Goal: Task Accomplishment & Management: Manage account settings

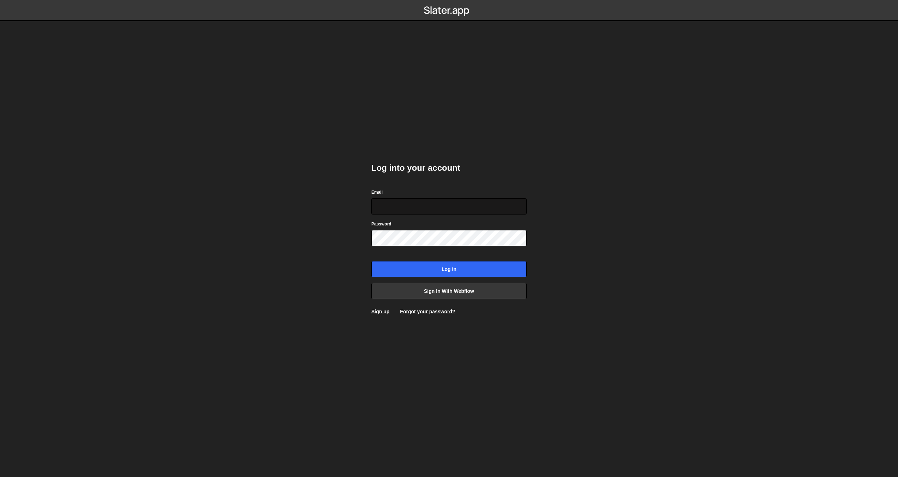
click at [454, 204] on input "Email" at bounding box center [448, 206] width 155 height 16
click at [329, 299] on body "Log into your account Email Password Log in Sign in with Webflow Sign up Forgot…" at bounding box center [449, 238] width 898 height 477
click at [437, 291] on link "Sign in with Webflow" at bounding box center [448, 291] width 155 height 16
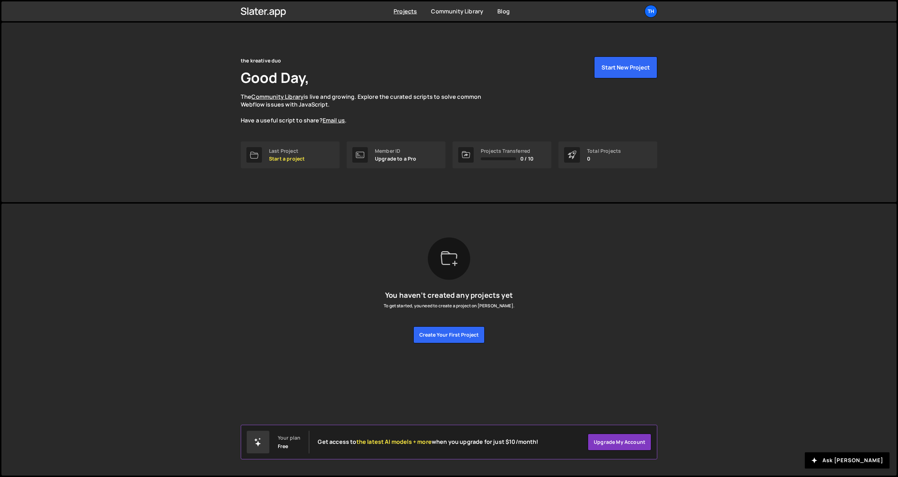
click at [299, 78] on h1 "Good Day," at bounding box center [275, 77] width 68 height 19
click at [291, 154] on div "Last Project" at bounding box center [287, 151] width 36 height 6
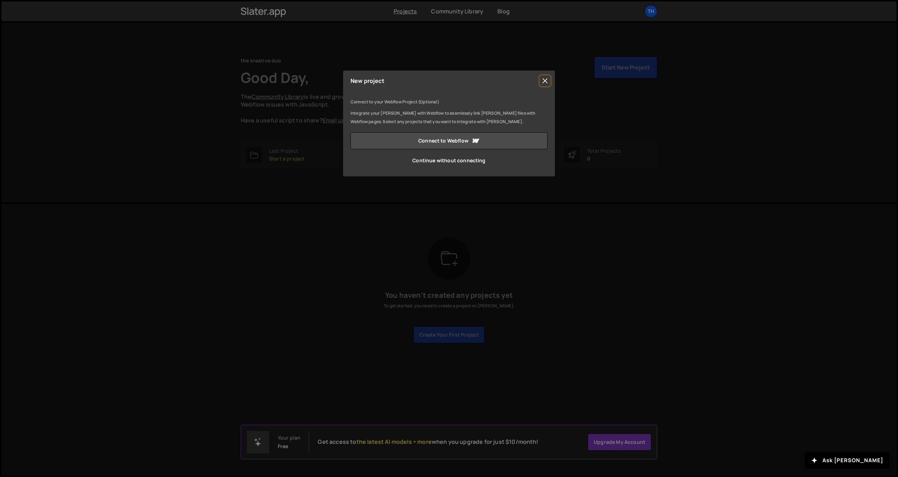
click at [545, 78] on button "Close" at bounding box center [545, 81] width 11 height 11
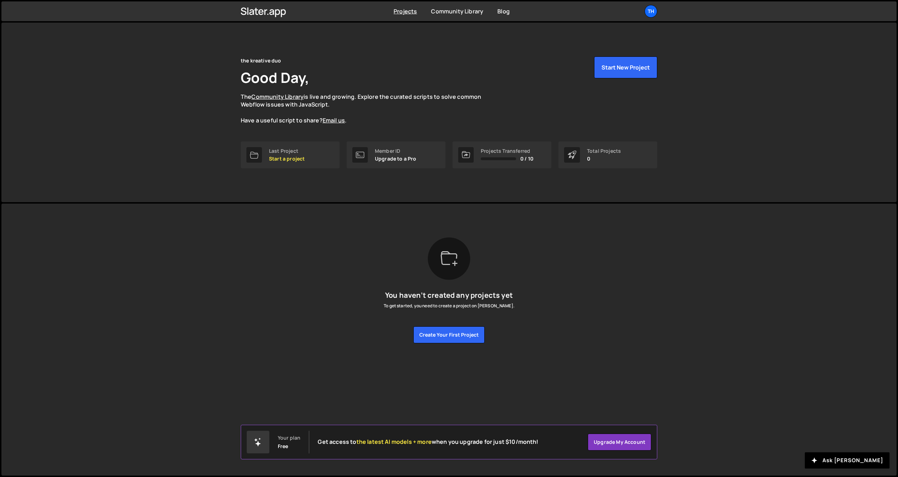
drag, startPoint x: 381, startPoint y: 161, endPoint x: 404, endPoint y: 161, distance: 23.0
click at [381, 161] on p "Upgrade to a Pro" at bounding box center [396, 159] width 42 height 6
click at [454, 337] on button "Create your first project" at bounding box center [448, 335] width 71 height 17
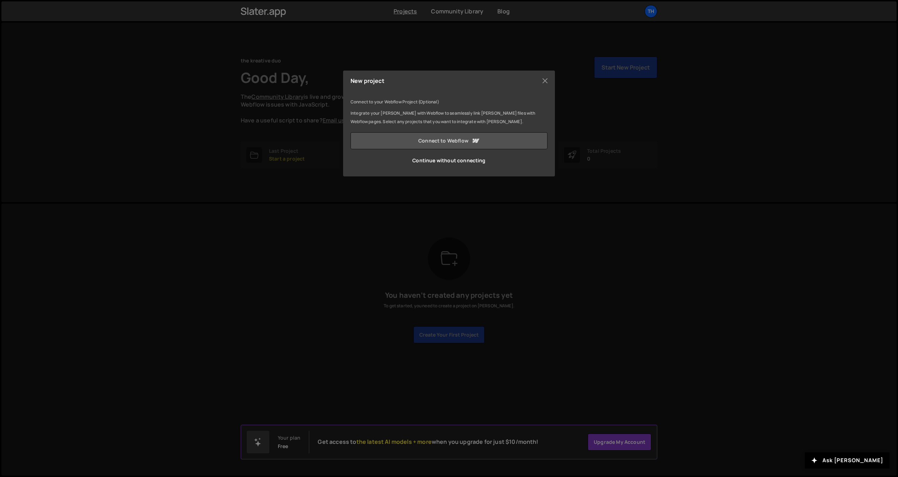
click at [441, 144] on link "Connect to Webflow" at bounding box center [449, 140] width 197 height 17
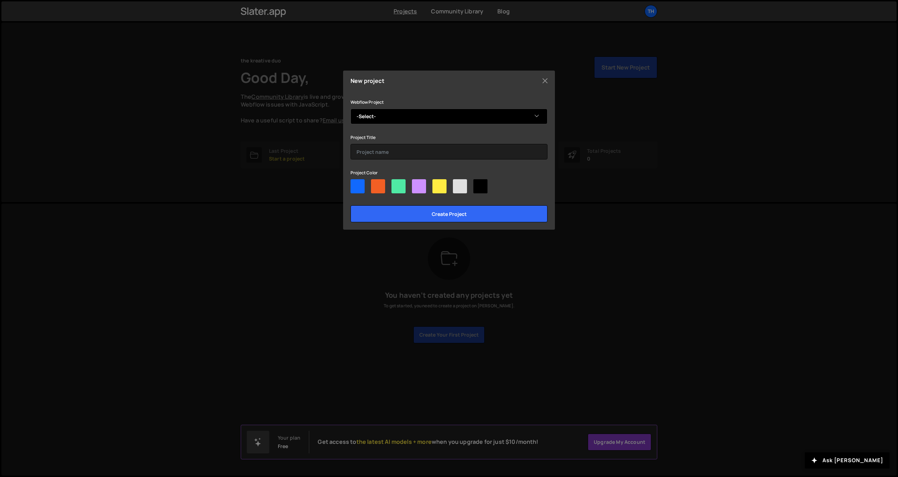
click at [402, 117] on select "-Select- the kreative duo | Branding & Web Design Studio" at bounding box center [449, 117] width 197 height 16
select select "681a069ce459a1ff7fe984a0"
click at [351, 109] on select "-Select- the kreative duo | Branding & Web Design Studio" at bounding box center [449, 117] width 197 height 16
click at [396, 149] on input "text" at bounding box center [449, 152] width 197 height 16
type input "the kreative duo"
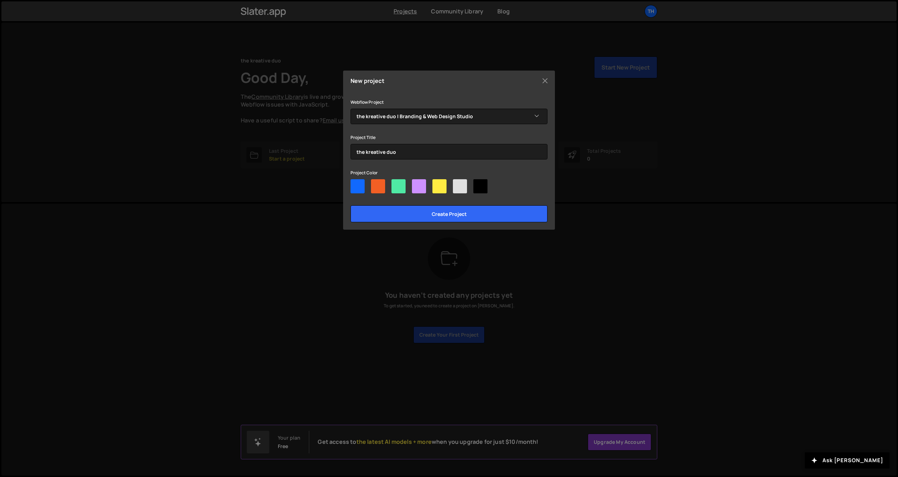
drag, startPoint x: 360, startPoint y: 190, endPoint x: 375, endPoint y: 199, distance: 17.2
click at [360, 190] on div at bounding box center [358, 186] width 14 height 14
click at [355, 184] on input"] "radio" at bounding box center [353, 181] width 5 height 5
radio input"] "true"
click at [392, 211] on input "Create project" at bounding box center [449, 213] width 197 height 17
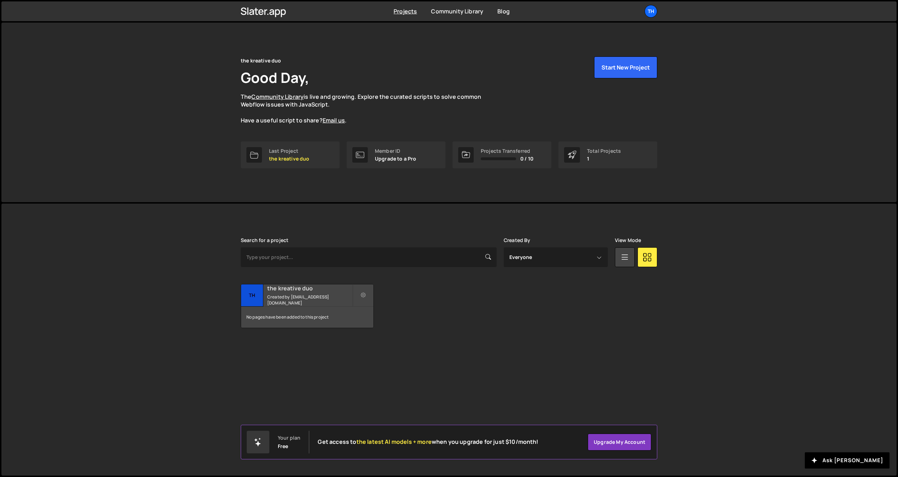
click at [317, 294] on small "Created by thekreativeduo011@gmail.com" at bounding box center [309, 300] width 85 height 12
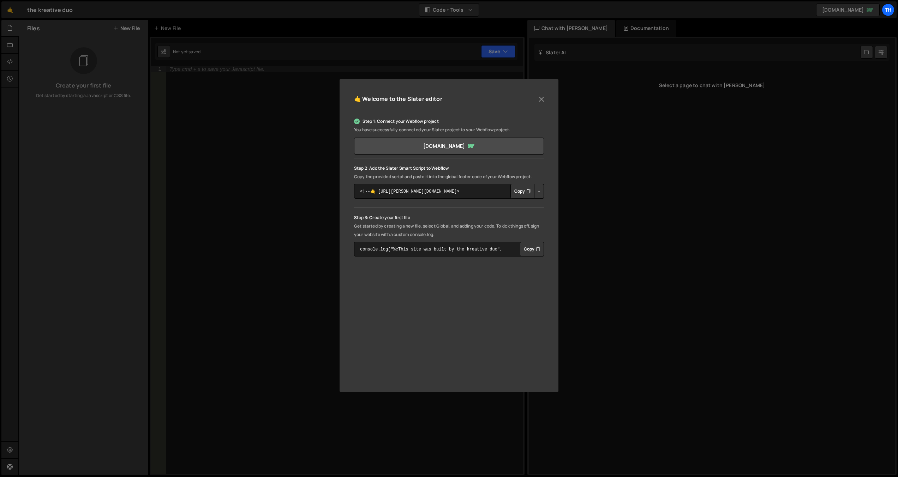
click at [538, 195] on button "Button group with nested dropdown" at bounding box center [539, 191] width 10 height 15
click at [561, 214] on link "Copy Production Script" at bounding box center [569, 215] width 69 height 10
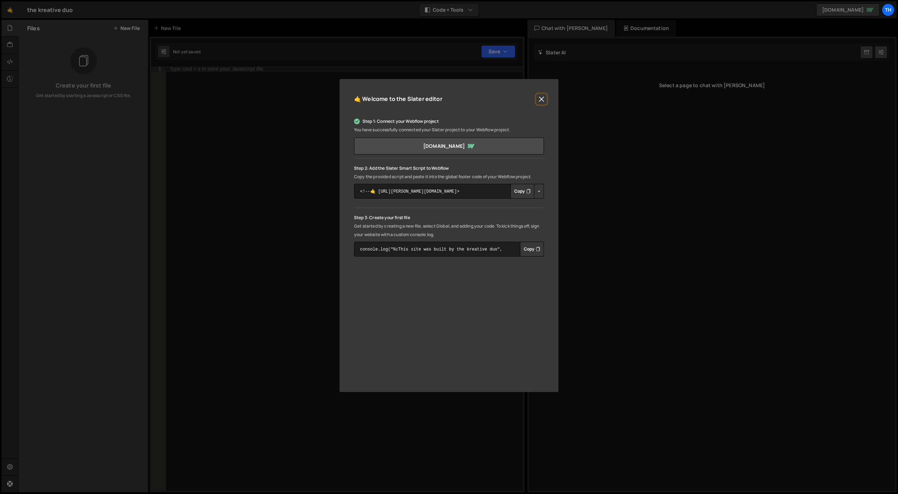
click at [542, 100] on button "Close" at bounding box center [541, 99] width 11 height 11
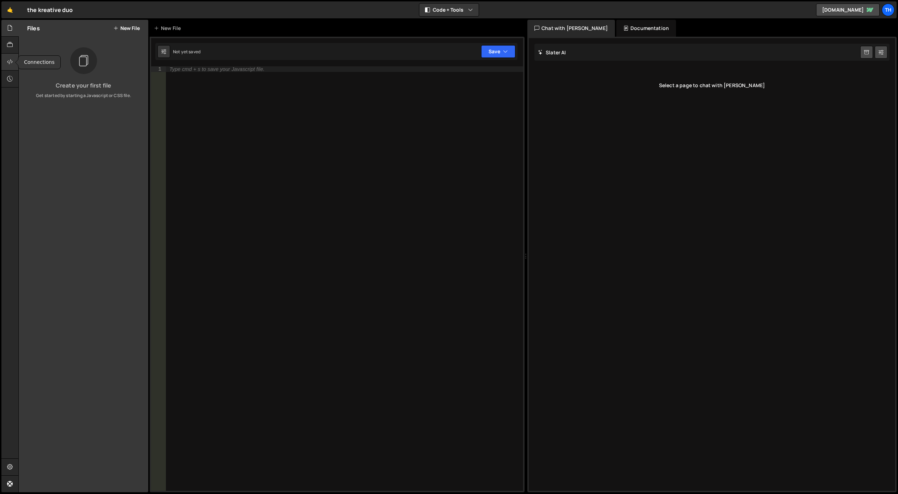
click at [11, 60] on icon at bounding box center [10, 62] width 6 height 8
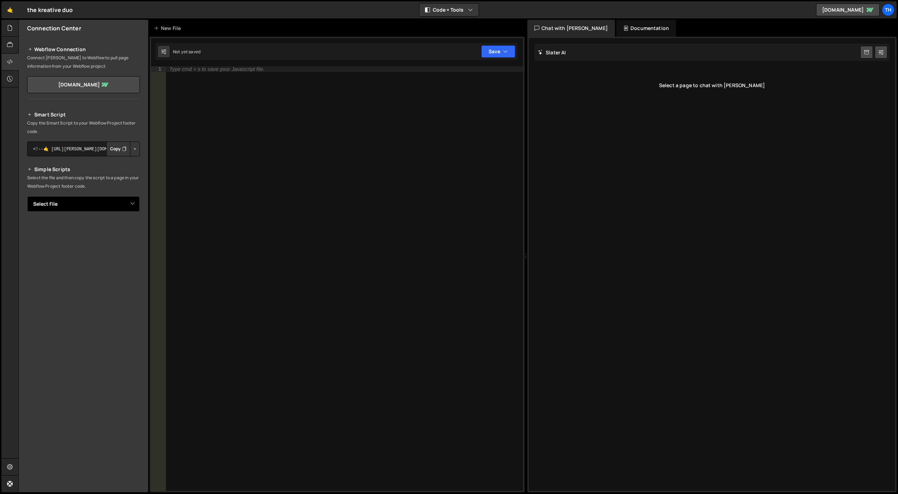
click at [94, 208] on select "Select File" at bounding box center [83, 204] width 113 height 16
click at [97, 203] on select "Select File" at bounding box center [83, 204] width 113 height 16
click at [27, 196] on select "Select File" at bounding box center [83, 204] width 113 height 16
click at [11, 40] on div at bounding box center [9, 45] width 17 height 17
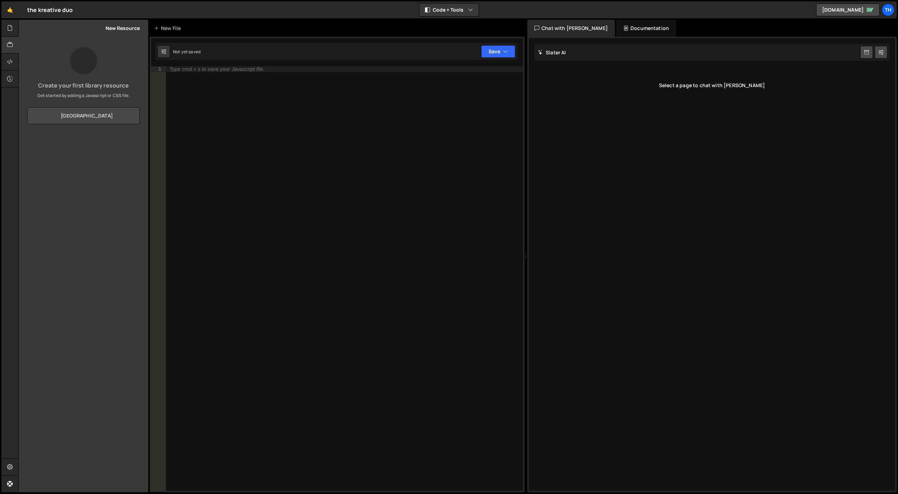
click at [77, 115] on link "View Community Library" at bounding box center [83, 115] width 113 height 17
click at [5, 32] on div at bounding box center [9, 28] width 17 height 17
click at [15, 48] on div at bounding box center [9, 45] width 17 height 17
click at [13, 56] on div at bounding box center [9, 62] width 17 height 17
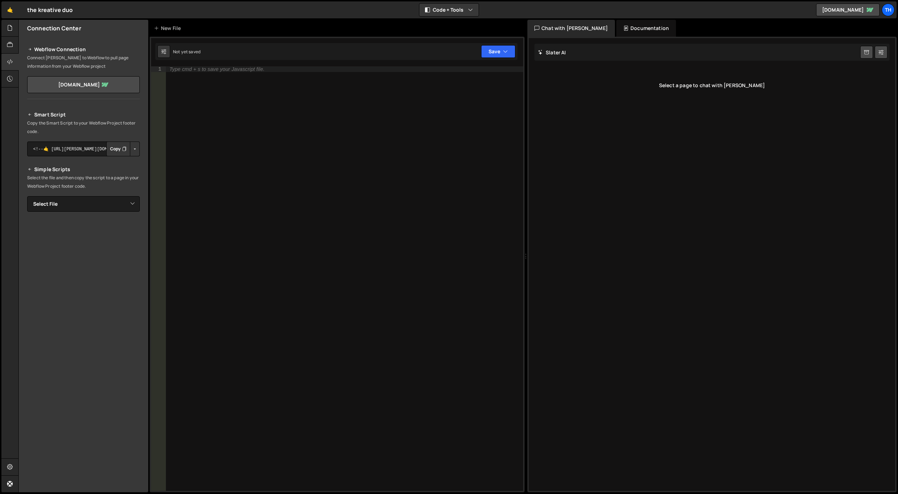
click at [278, 99] on div "Type cmd + s to save your Javascript file." at bounding box center [344, 284] width 357 height 436
click at [892, 13] on div "th" at bounding box center [888, 10] width 13 height 13
click at [830, 27] on link "Projects" at bounding box center [851, 28] width 88 height 12
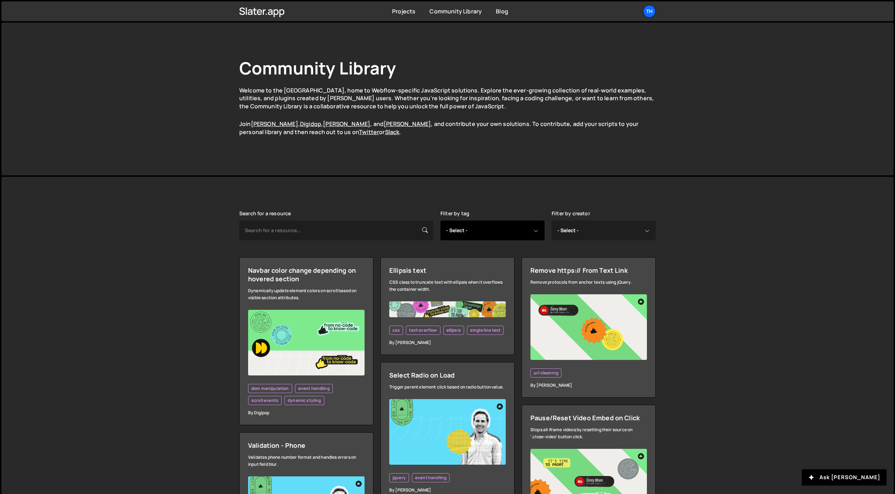
click at [458, 230] on select "- Select - all resources ::selection api american flag animation array filterin…" at bounding box center [493, 231] width 104 height 20
click at [589, 237] on select "- Select - all resources [PERSON_NAME] [PERSON_NAME] Digipop Green [PERSON_NAME…" at bounding box center [604, 231] width 104 height 20
click at [590, 230] on select "- Select - all resources [PERSON_NAME] [PERSON_NAME] Digipop Green [PERSON_NAME…" at bounding box center [604, 231] width 104 height 20
drag, startPoint x: 589, startPoint y: 230, endPoint x: 552, endPoint y: 231, distance: 36.4
click at [585, 229] on select "- Select - all resources [PERSON_NAME] [PERSON_NAME] Digipop Green [PERSON_NAME…" at bounding box center [604, 231] width 104 height 20
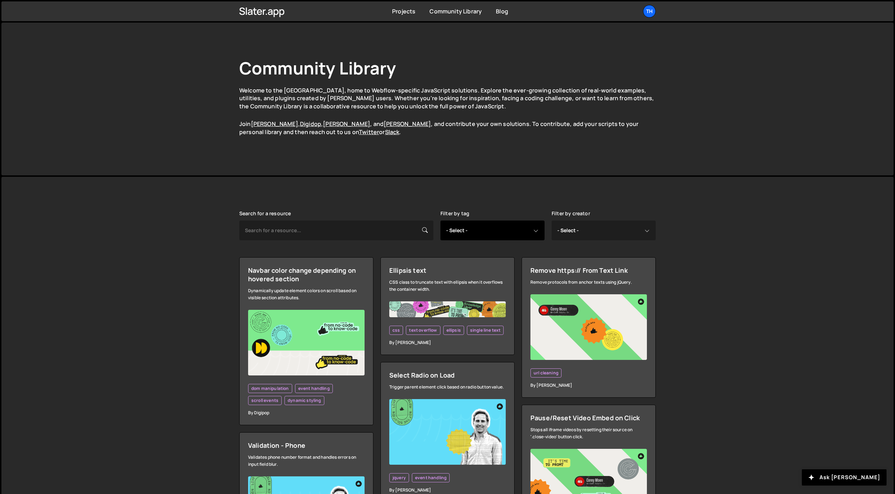
click at [506, 227] on select "- Select - all resources ::selection api american flag animation array filterin…" at bounding box center [493, 231] width 104 height 20
select select "css"
click at [441, 221] on select "- Select - all resources ::selection api american flag animation array filterin…" at bounding box center [493, 231] width 104 height 20
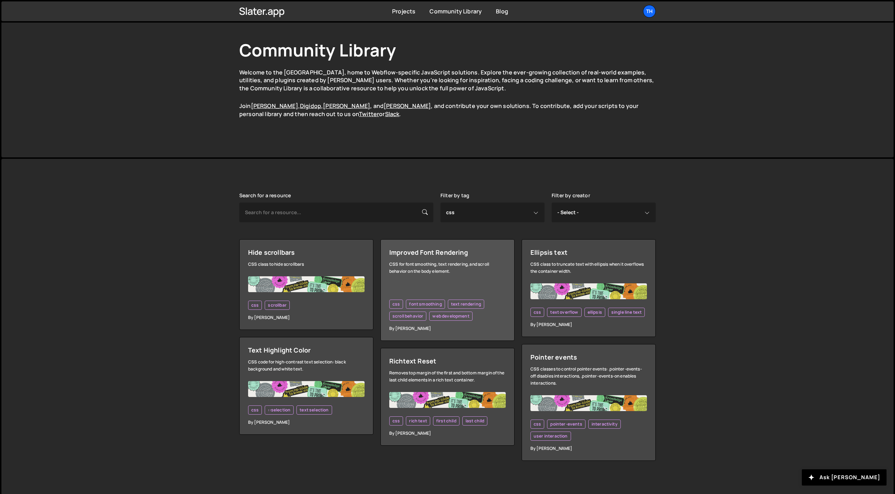
scroll to position [20, 0]
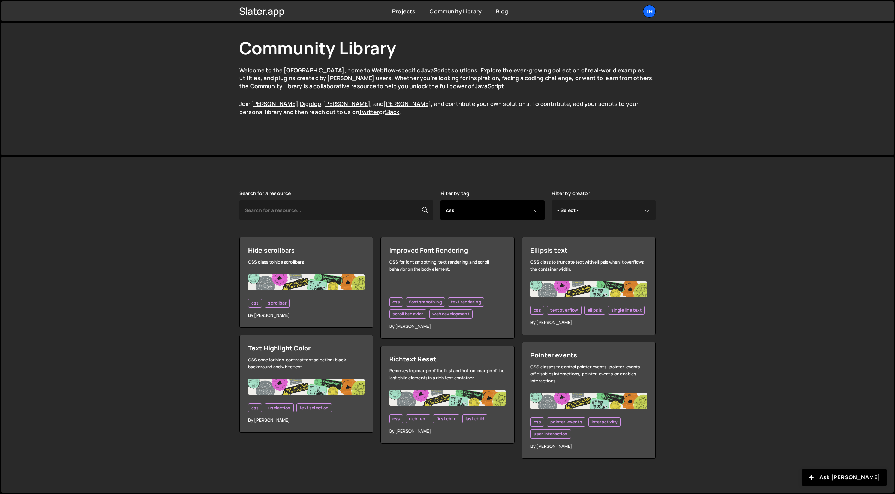
click at [461, 210] on select "- Select - all resources ::selection api american flag animation array filterin…" at bounding box center [493, 211] width 104 height 20
select select "javascript"
click at [441, 201] on select "- Select - all resources ::selection api american flag animation array filterin…" at bounding box center [493, 211] width 104 height 20
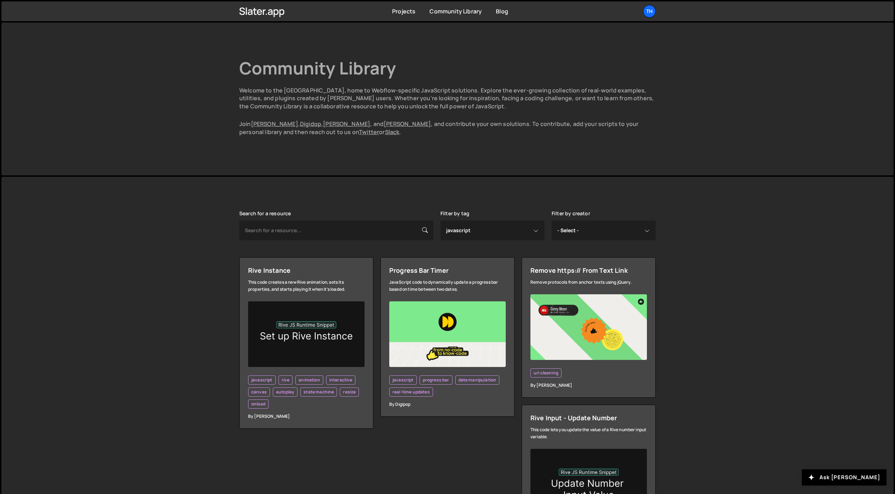
select select "javascript"
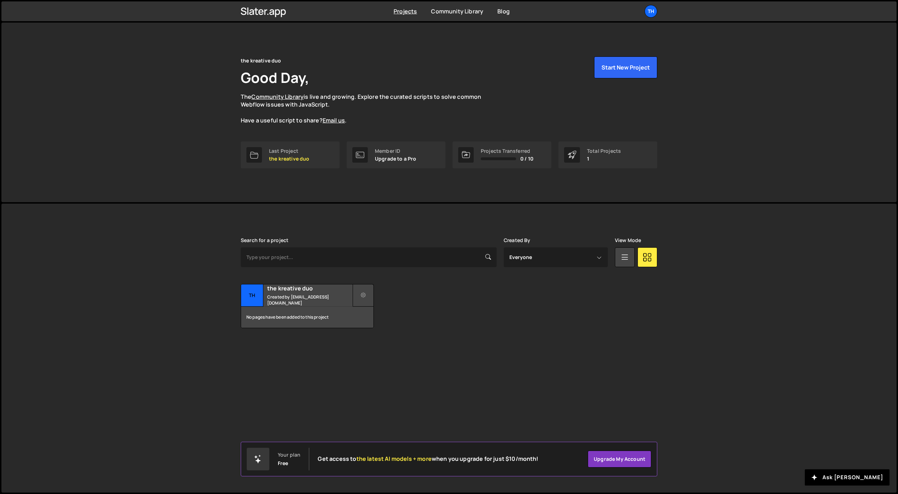
click at [364, 296] on icon at bounding box center [363, 295] width 5 height 7
click at [381, 336] on link "Delete Project" at bounding box center [395, 335] width 84 height 11
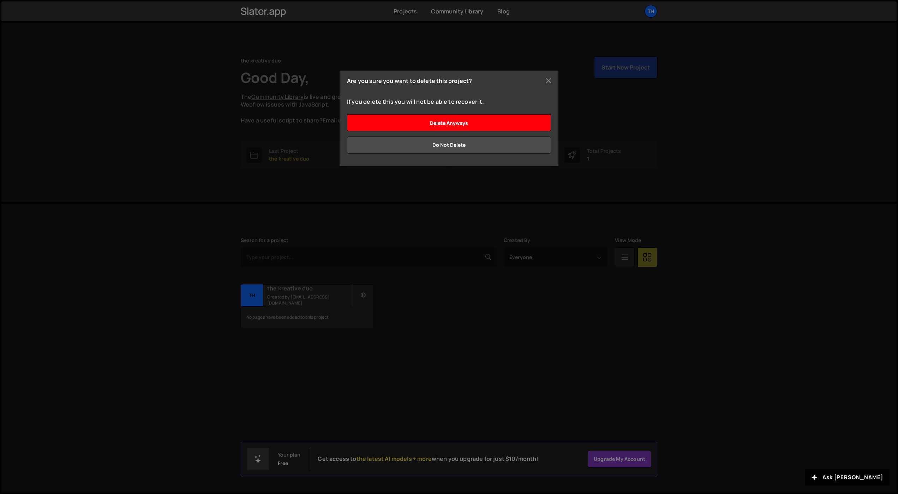
click at [452, 129] on input "Delete anyways" at bounding box center [449, 122] width 204 height 17
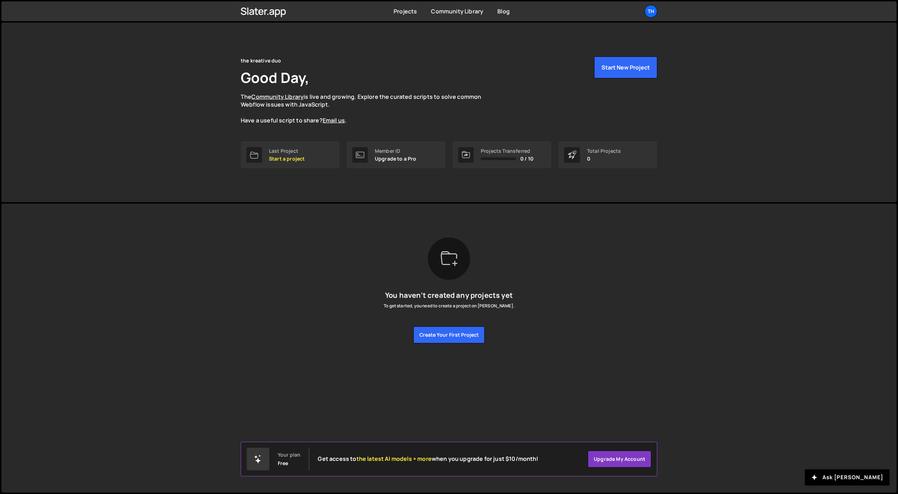
click at [643, 10] on ul "th Projects Your Teams Account Upgrade Logout" at bounding box center [635, 11] width 46 height 13
click at [647, 11] on div "th" at bounding box center [651, 11] width 13 height 13
drag, startPoint x: 441, startPoint y: 73, endPoint x: 481, endPoint y: 59, distance: 41.9
click at [441, 73] on div "the kreative duo Good Day, The Community Library is live and growing. Explore t…" at bounding box center [449, 90] width 417 height 68
click at [644, 15] on ul "th Projects Your Teams Account Upgrade Logout" at bounding box center [635, 11] width 46 height 13
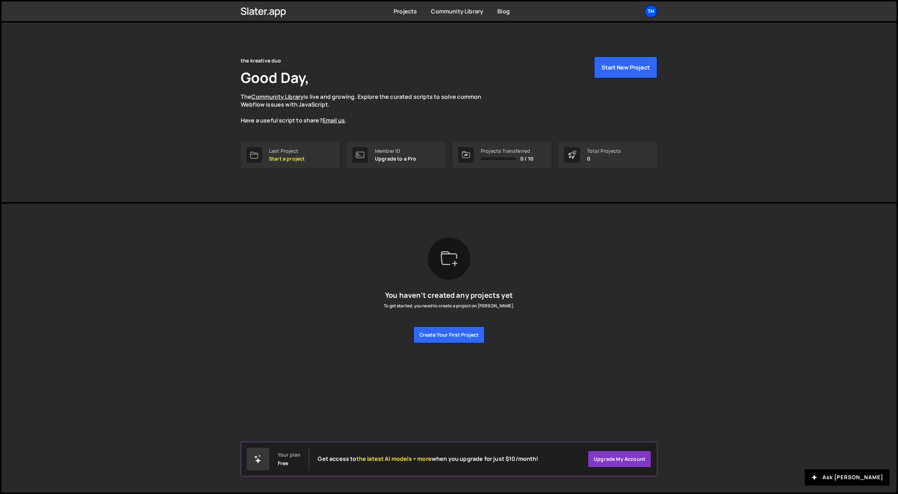
click at [650, 12] on div "th" at bounding box center [651, 11] width 13 height 13
click at [599, 52] on link "Account" at bounding box center [613, 54] width 88 height 12
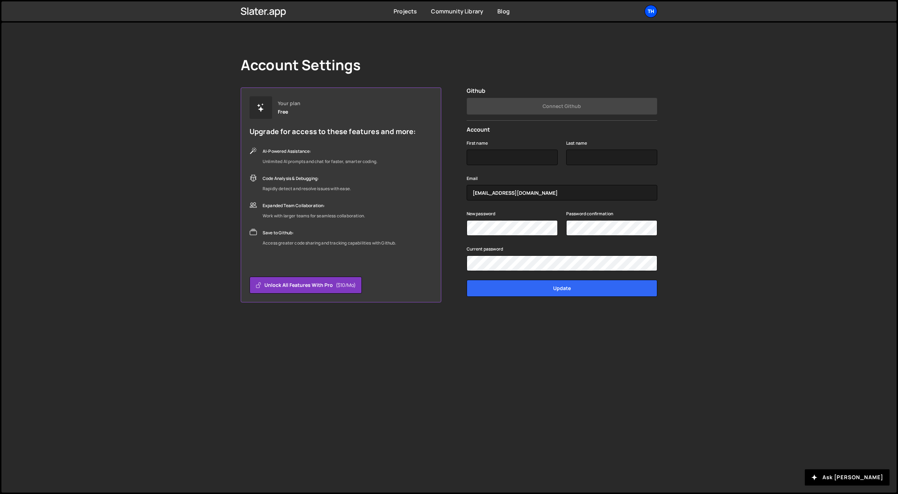
click at [649, 12] on div "th" at bounding box center [651, 11] width 13 height 13
click at [680, 44] on div "Account Settings Your plan Free Upgrade for access to these features and more: …" at bounding box center [448, 258] width 895 height 470
click at [649, 11] on div "th" at bounding box center [651, 11] width 13 height 13
click at [604, 80] on button "Logout" at bounding box center [613, 78] width 88 height 12
